Goal: Obtain resource: Download file/media

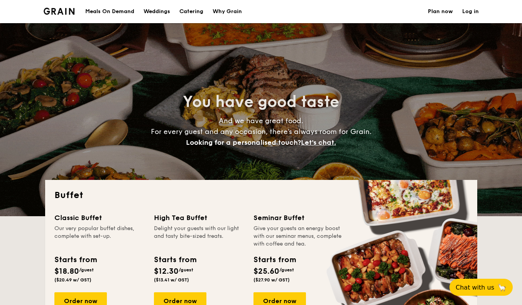
select select
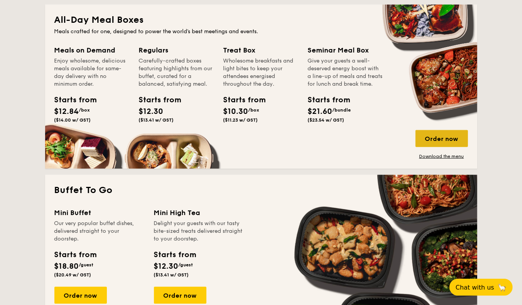
click at [447, 133] on div "Order now" at bounding box center [442, 138] width 52 height 17
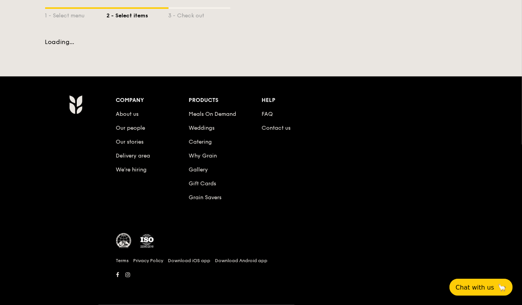
select select
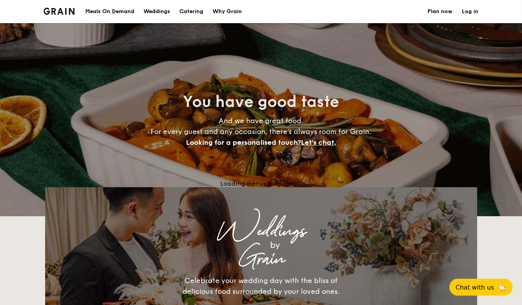
click at [190, 13] on h1 "Catering" at bounding box center [191, 11] width 24 height 23
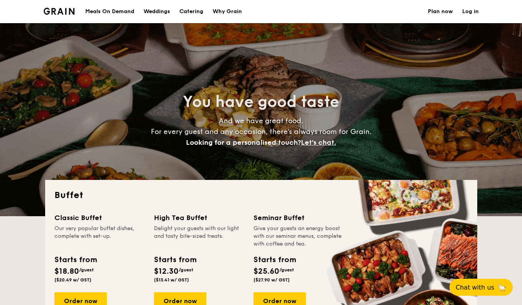
select select
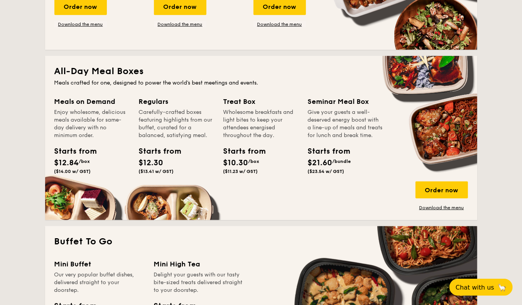
scroll to position [297, 0]
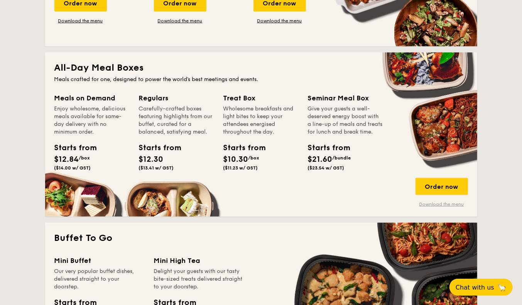
click at [432, 203] on link "Download the menu" at bounding box center [442, 204] width 52 height 6
